Goal: Task Accomplishment & Management: Use online tool/utility

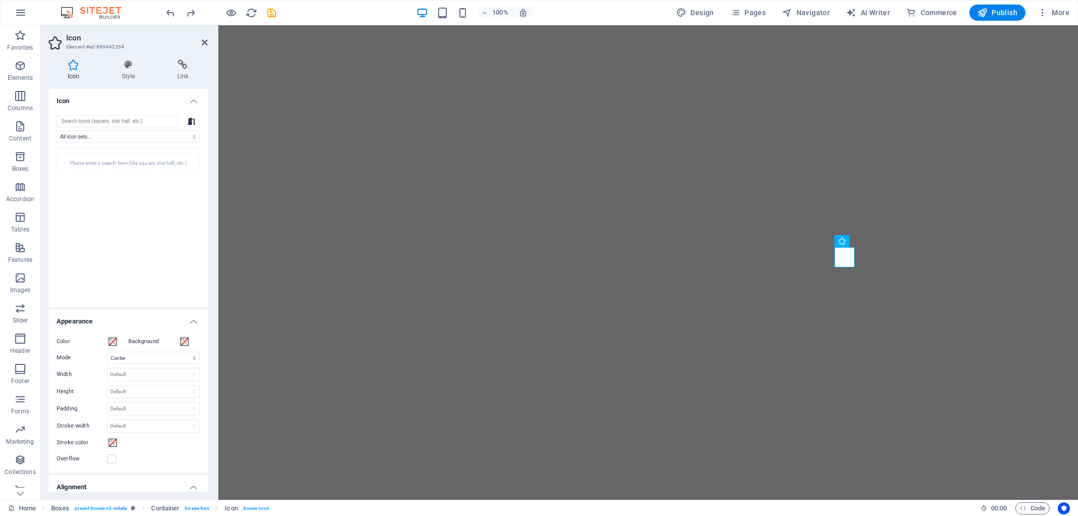
select select "xMidYMid"
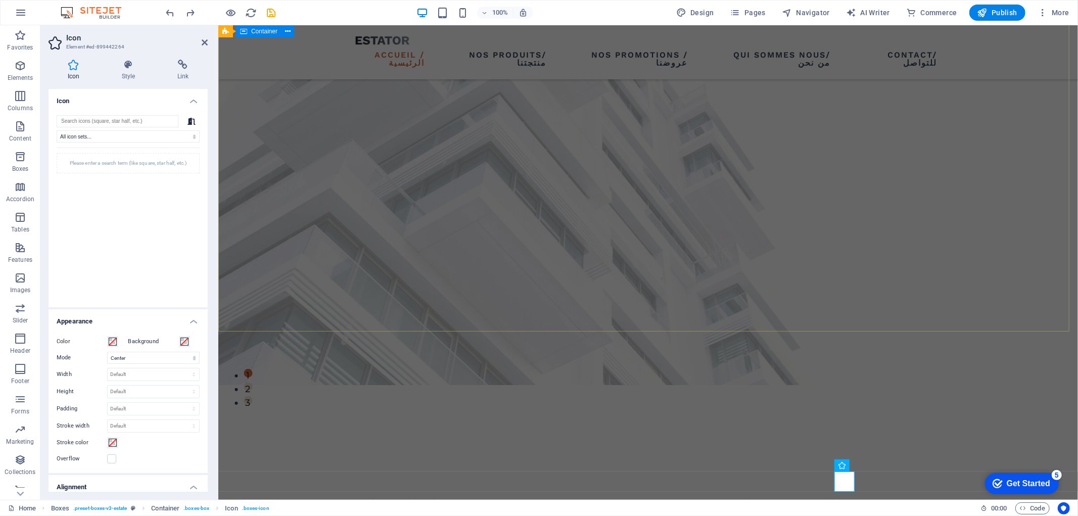
scroll to position [168, 0]
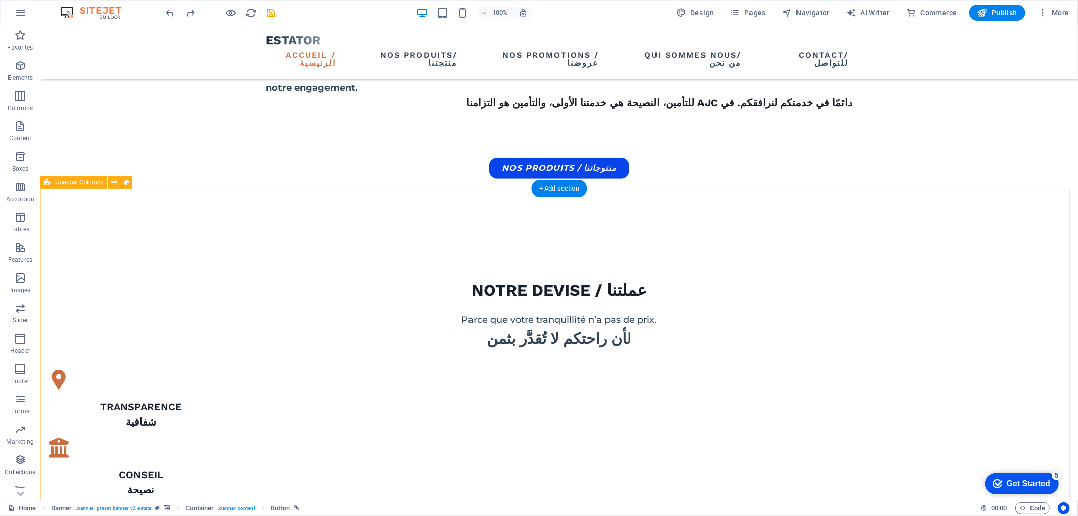
scroll to position [561, 0]
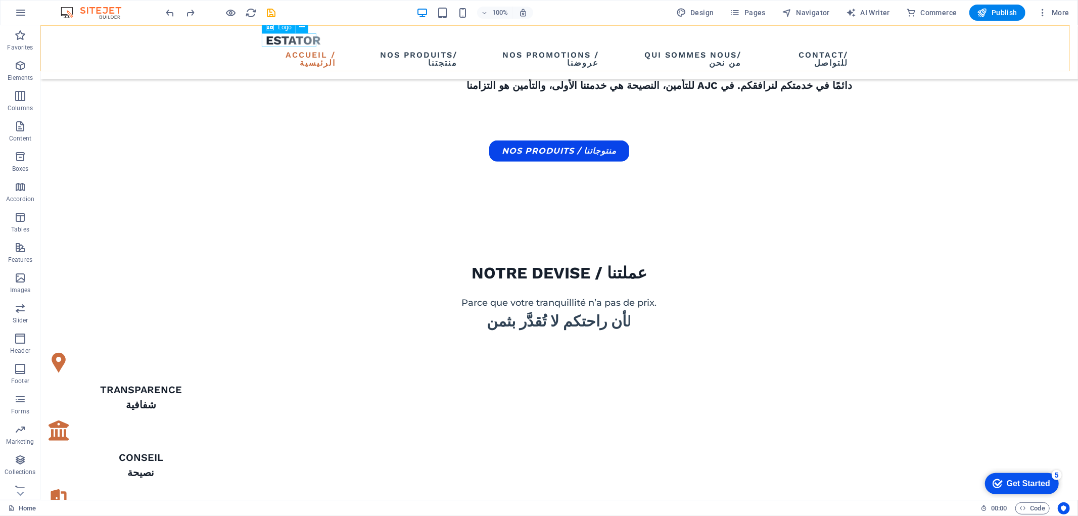
click at [309, 41] on div at bounding box center [559, 40] width 586 height 14
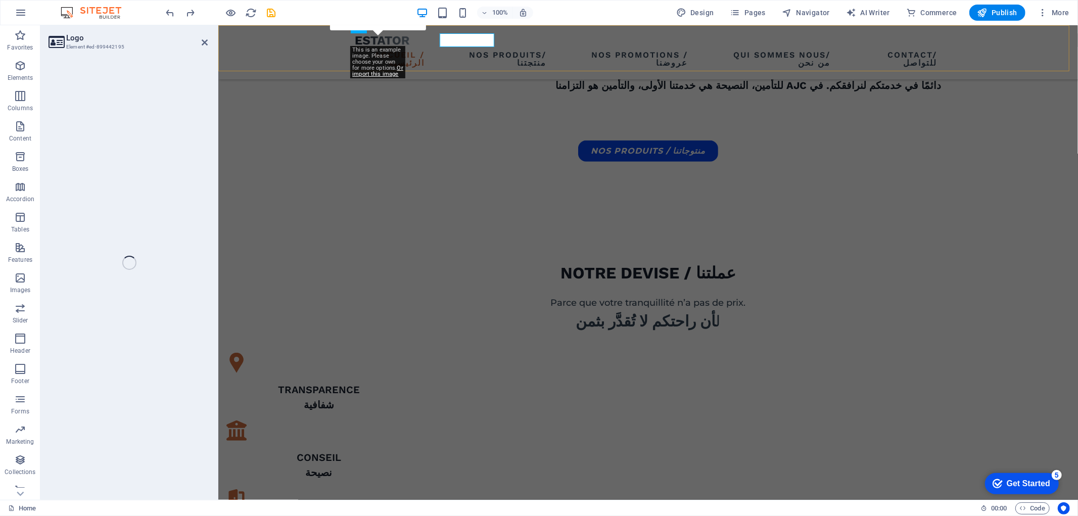
click at [309, 41] on div "Accueil /الرئيسية Nos produits/منتجتنا Nos promotions / عروضنا Qui sommes Nous/…" at bounding box center [648, 52] width 860 height 54
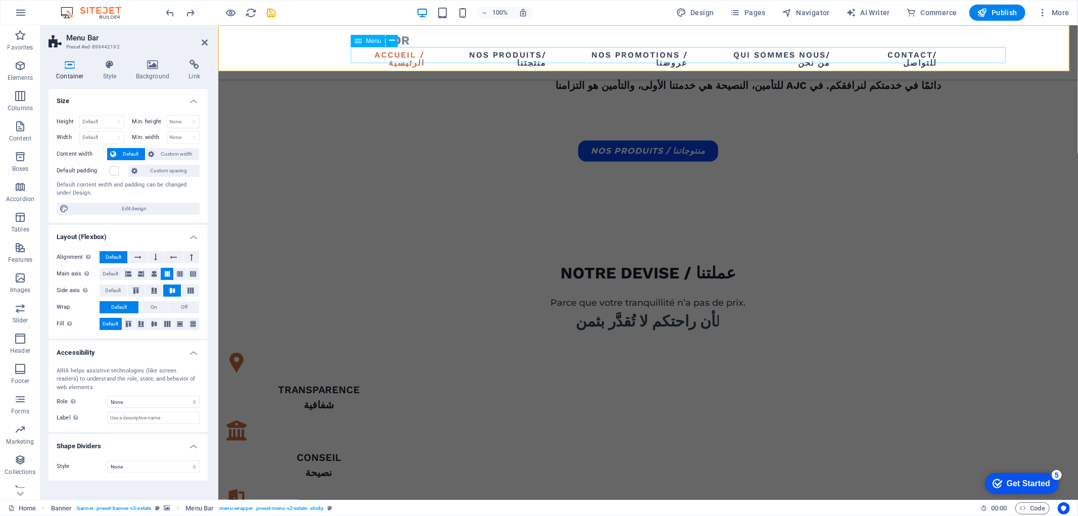
click at [368, 46] on div "Menu" at bounding box center [368, 41] width 34 height 12
click at [402, 38] on div "Menu" at bounding box center [378, 41] width 54 height 13
click at [304, 40] on div "Accueil /الرئيسية Nos produits/منتجتنا Nos promotions / عروضنا Qui sommes Nous/…" at bounding box center [648, 52] width 860 height 54
click at [393, 27] on icon at bounding box center [391, 27] width 6 height 11
click at [391, 27] on icon at bounding box center [391, 27] width 6 height 11
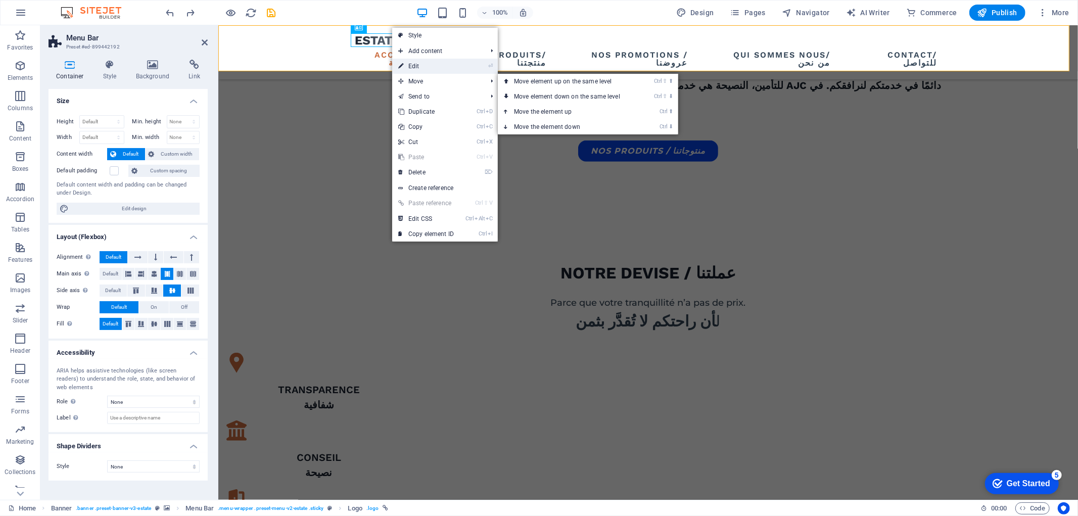
click at [406, 71] on link "⏎ Edit" at bounding box center [426, 66] width 68 height 15
select select "px"
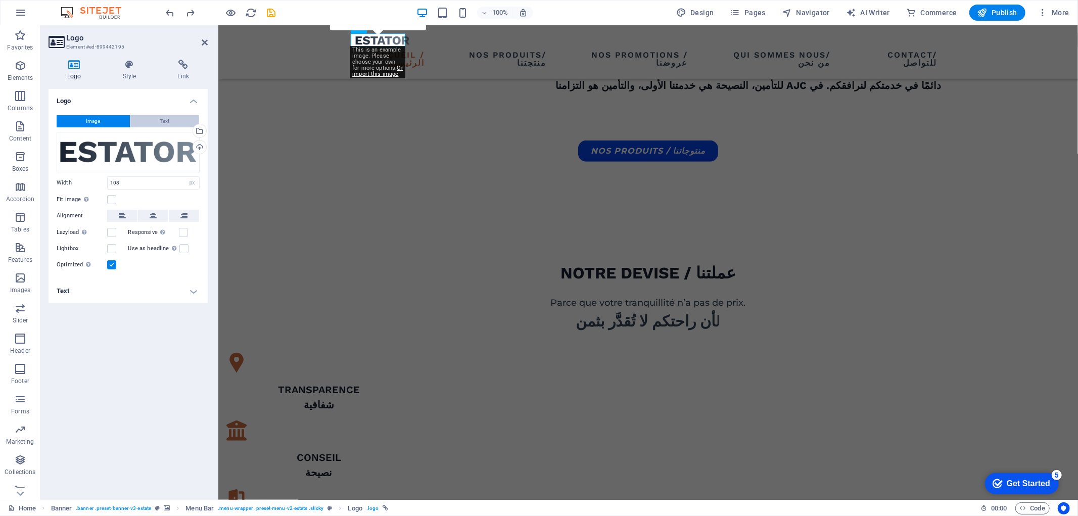
click at [179, 115] on button "Text" at bounding box center [164, 121] width 69 height 12
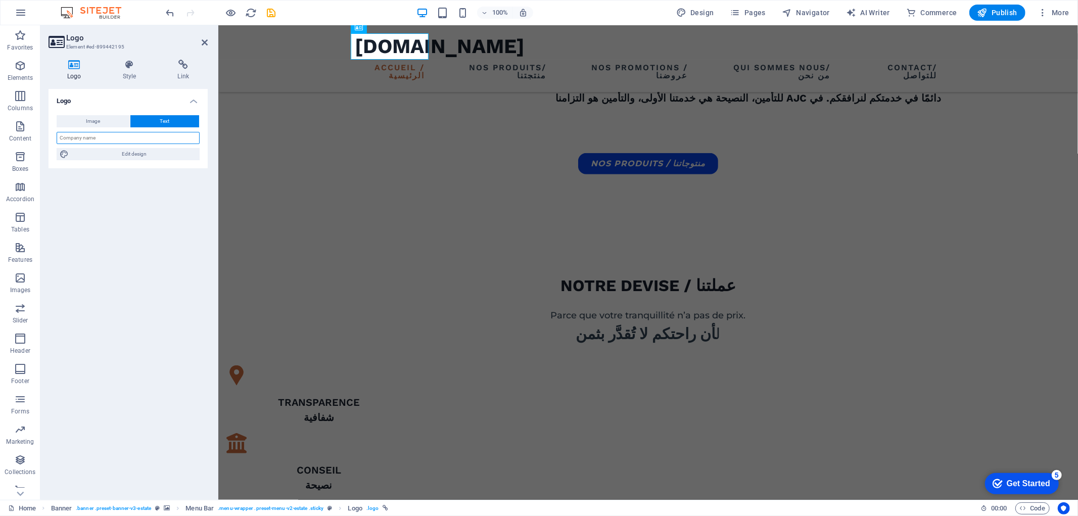
click at [118, 134] on input "text" at bounding box center [128, 138] width 143 height 12
type input "Z"
type input "z"
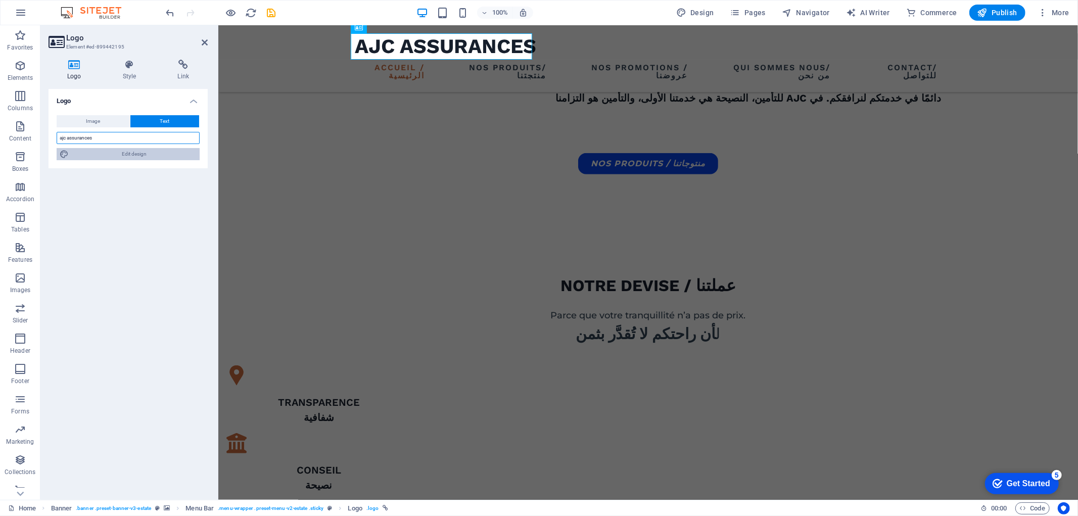
type input "ajc assurances"
click at [128, 156] on span "Edit design" at bounding box center [134, 154] width 125 height 12
select select "px"
select select "700"
select select "px"
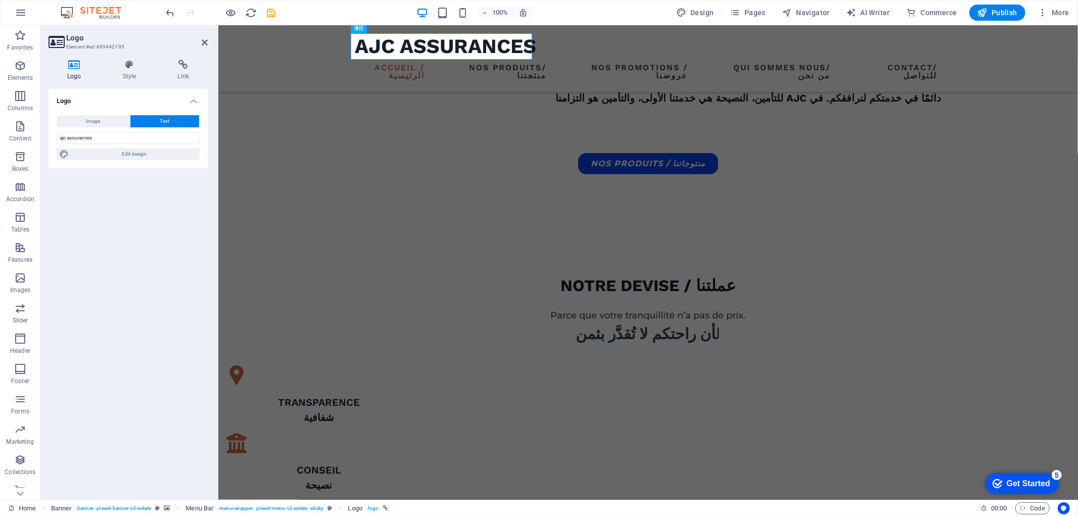
select select "rem"
select select "px"
select select "700"
select select "px"
select select "rem"
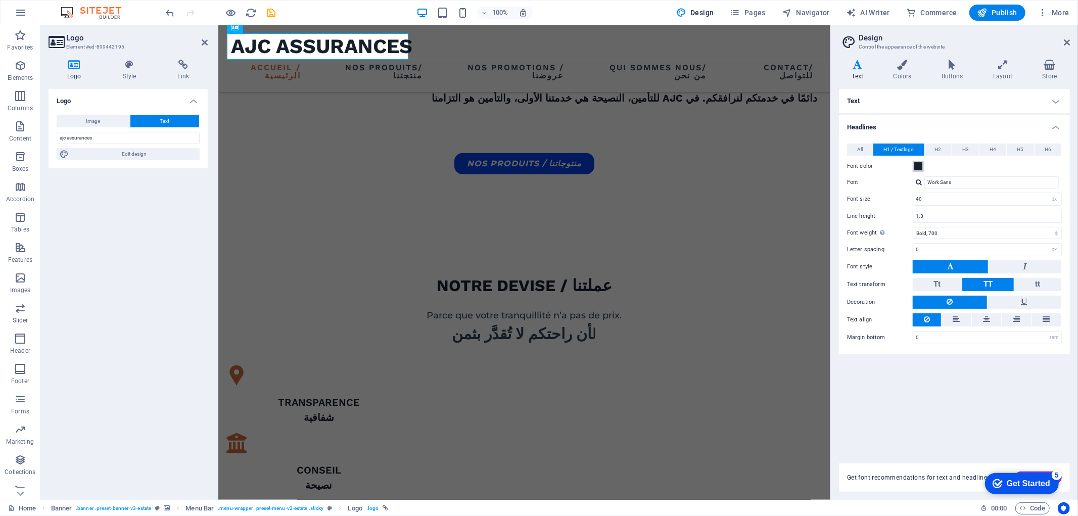
click at [923, 162] on button "Font color" at bounding box center [918, 166] width 11 height 11
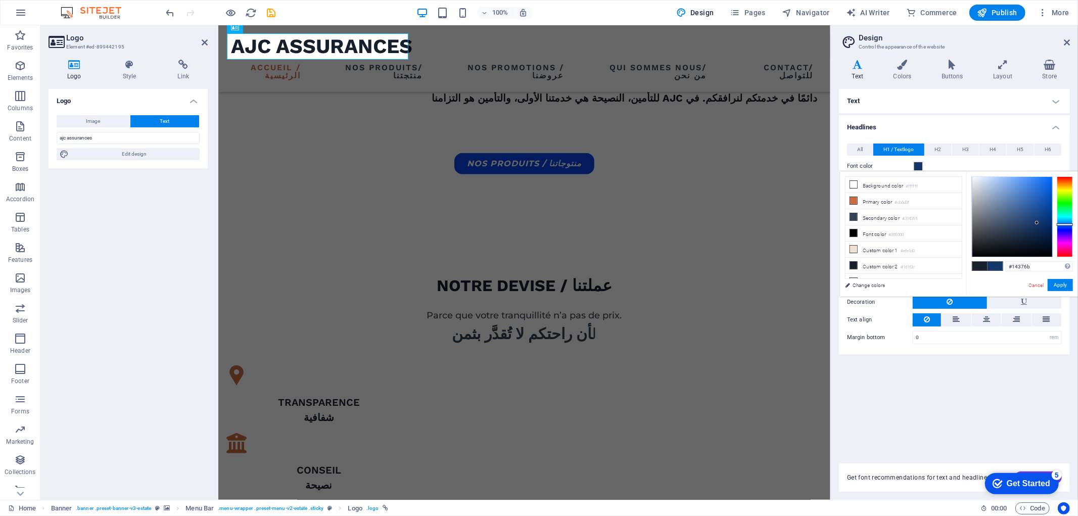
drag, startPoint x: 1042, startPoint y: 203, endPoint x: 1037, endPoint y: 223, distance: 20.2
click at [1037, 223] on div at bounding box center [1012, 217] width 80 height 80
type input "#274e88"
drag, startPoint x: 1037, startPoint y: 218, endPoint x: 1028, endPoint y: 214, distance: 9.7
click at [1028, 214] on div at bounding box center [1012, 217] width 80 height 80
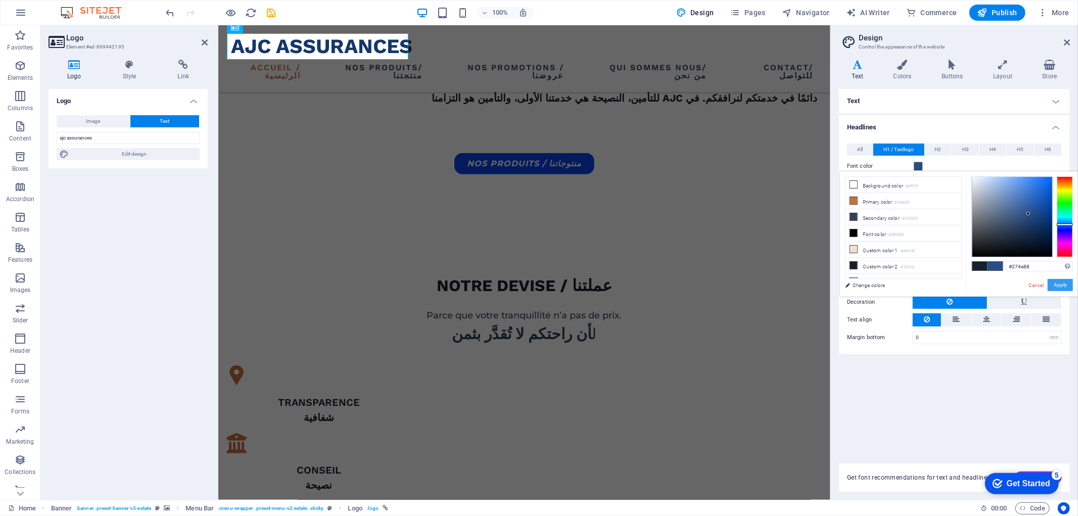
click at [1061, 289] on button "Apply" at bounding box center [1060, 285] width 25 height 12
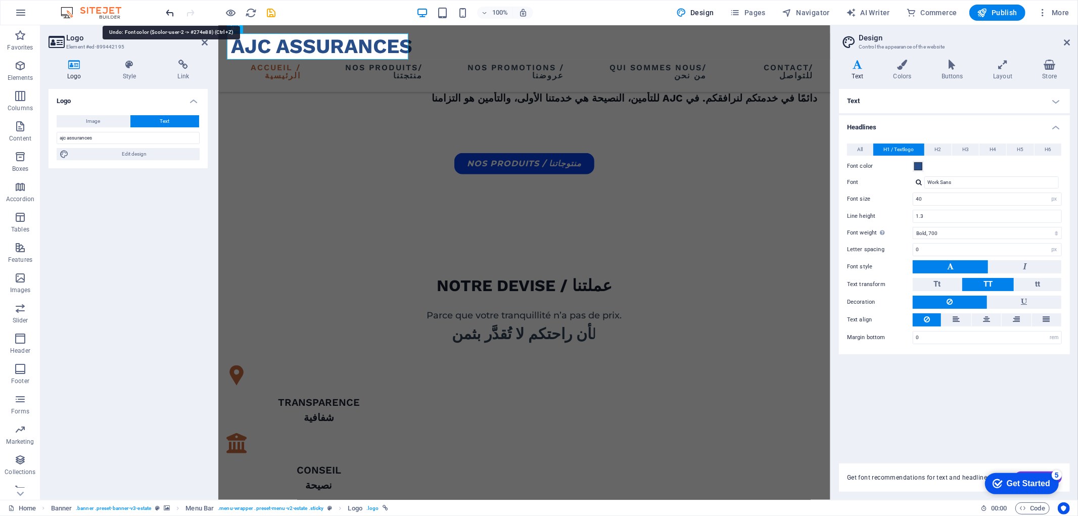
click at [170, 9] on icon "undo" at bounding box center [171, 13] width 12 height 12
click at [182, 13] on div at bounding box center [220, 13] width 113 height 16
click at [410, 462] on div "CONSEIL نصيحة" at bounding box center [318, 477] width 184 height 30
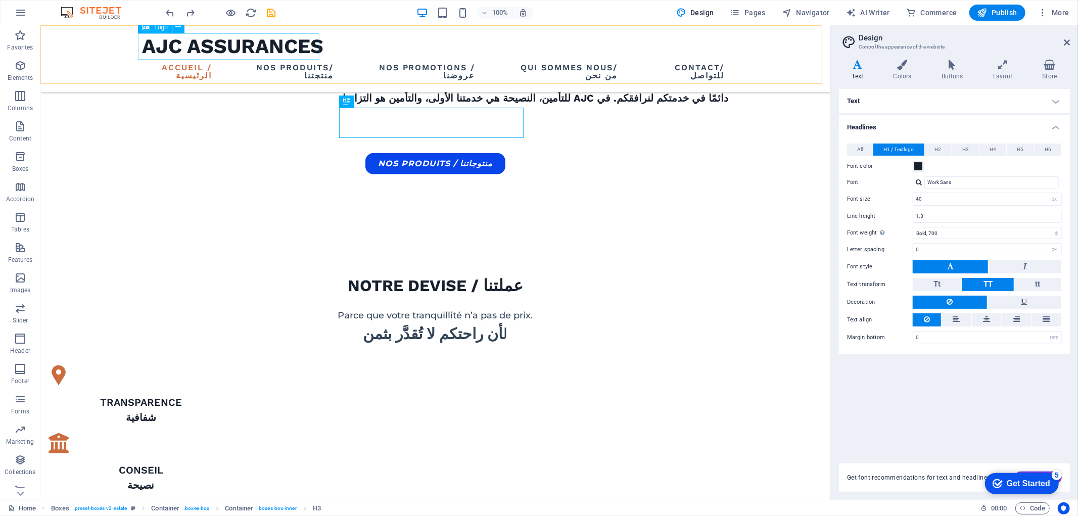
click at [244, 45] on div "ajc assurances" at bounding box center [435, 46] width 586 height 26
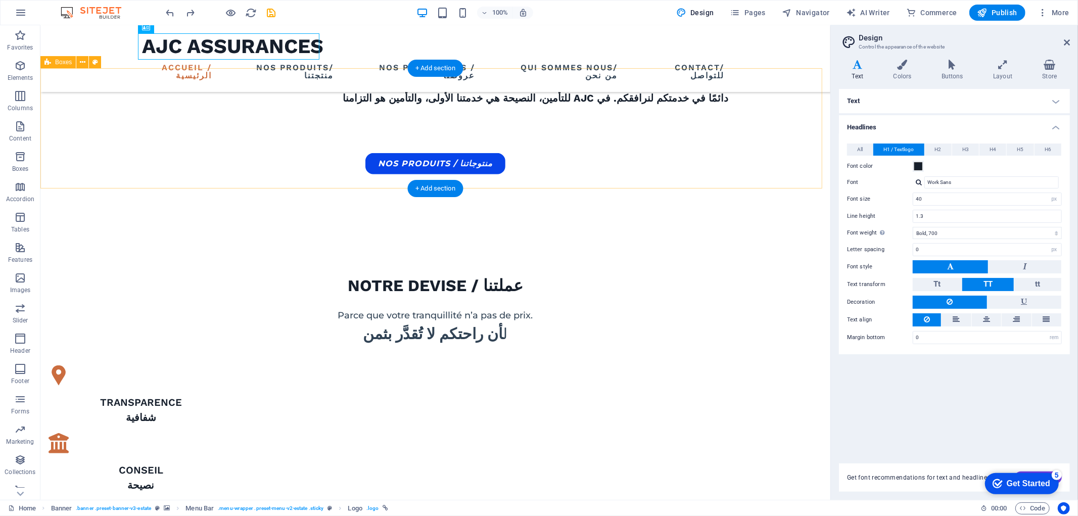
click at [578, 355] on div "TRANSPARENCE شفافية CONSEIL نصيحة aCCOMPAGNEMENT مرافقة" at bounding box center [435, 483] width 790 height 256
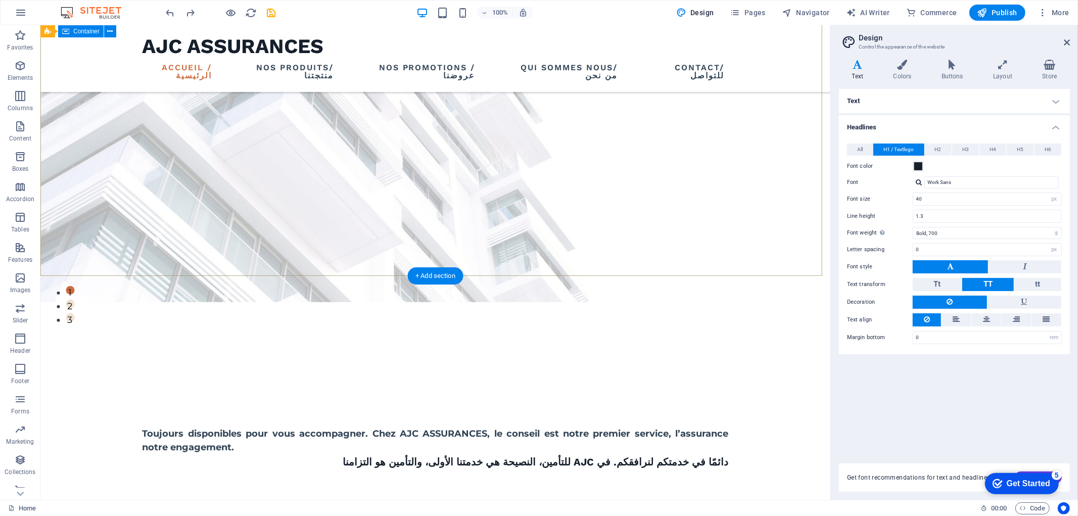
scroll to position [224, 0]
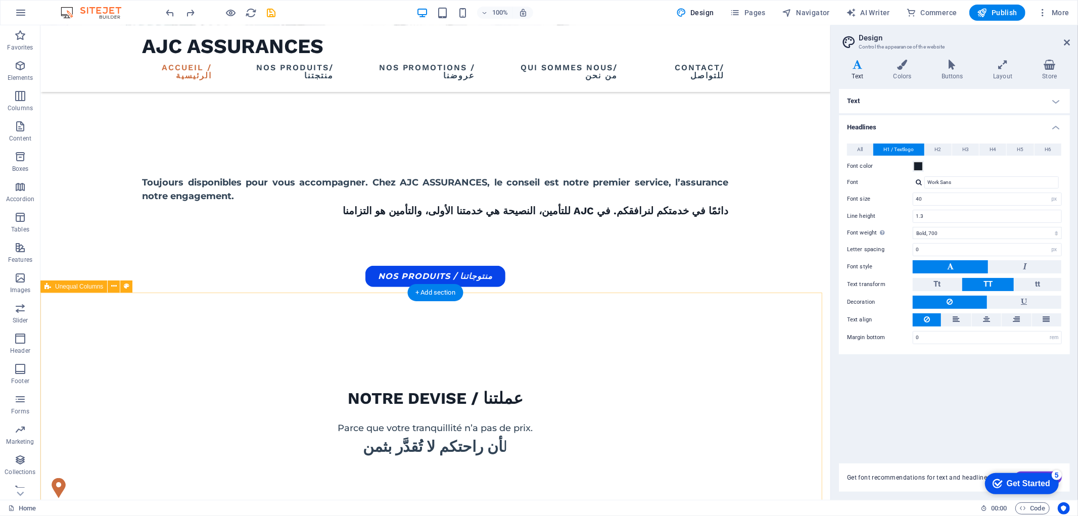
scroll to position [505, 0]
